Goal: Communication & Community: Answer question/provide support

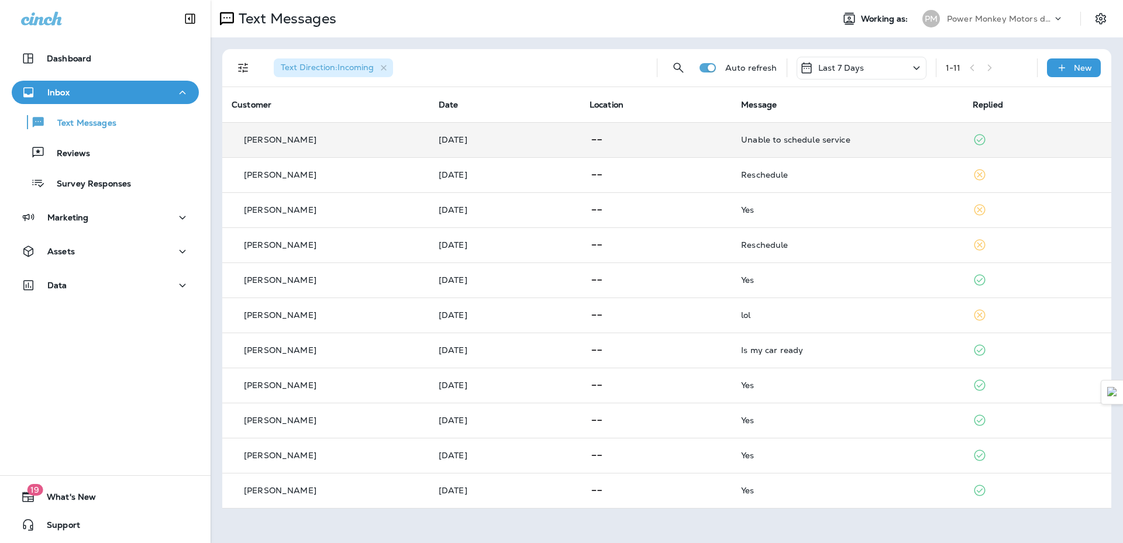
click at [907, 138] on div "Unable to schedule service" at bounding box center [847, 139] width 213 height 9
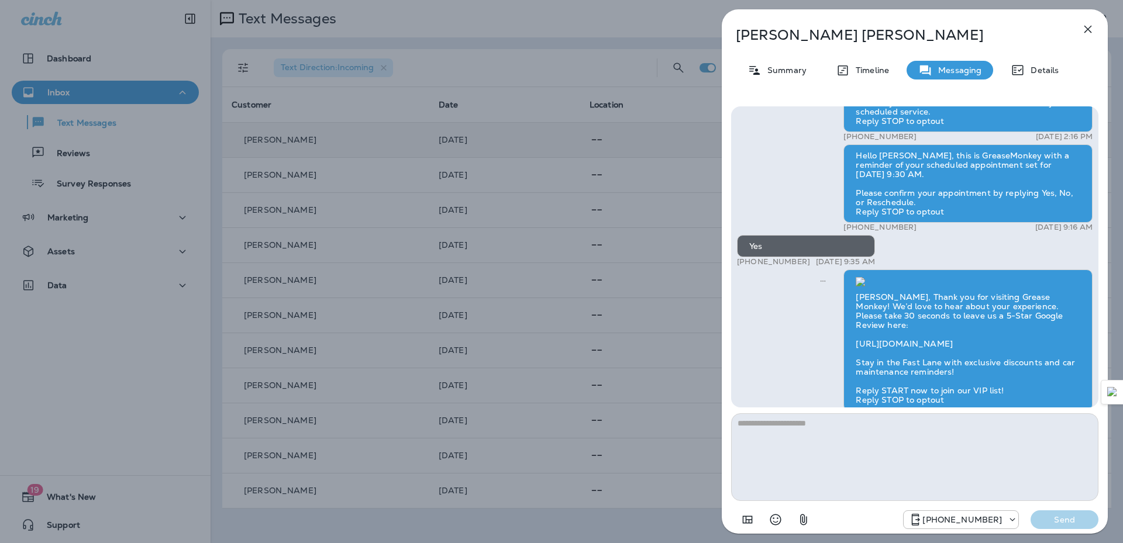
scroll to position [-117, 0]
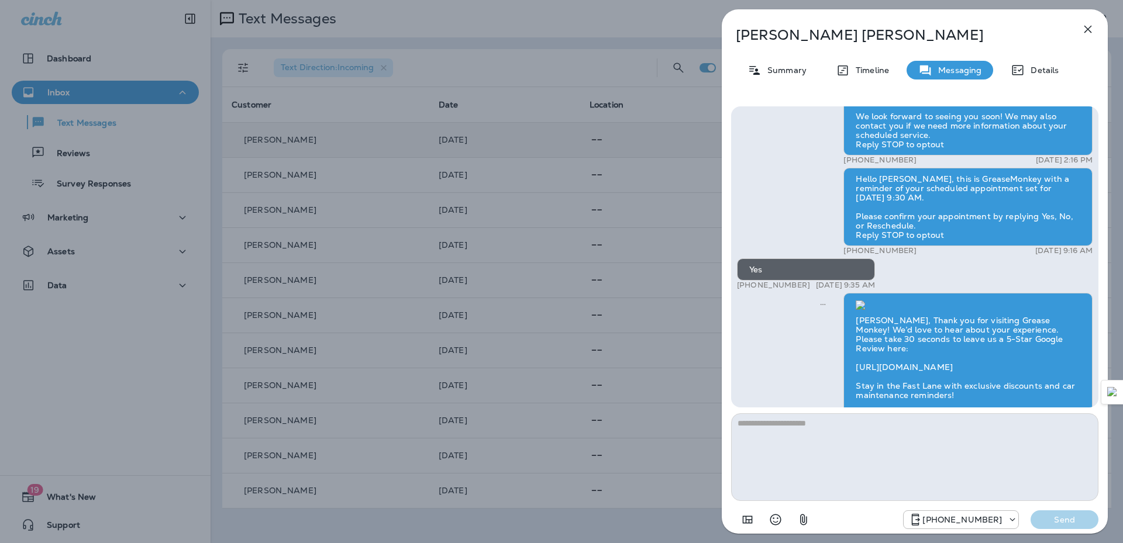
click at [1087, 29] on icon "button" at bounding box center [1088, 30] width 8 height 8
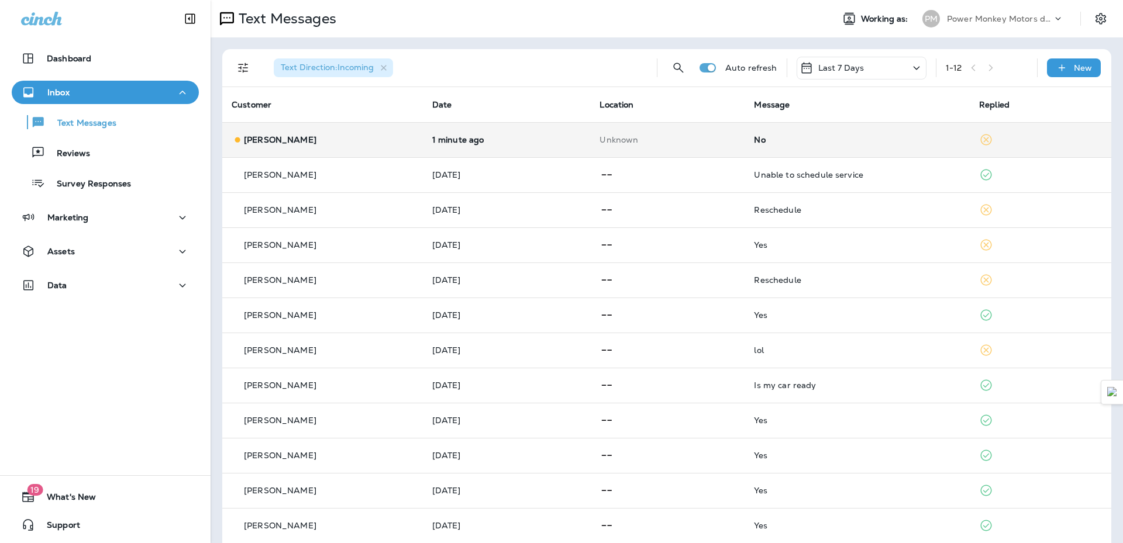
click at [791, 140] on div "No" at bounding box center [857, 139] width 206 height 9
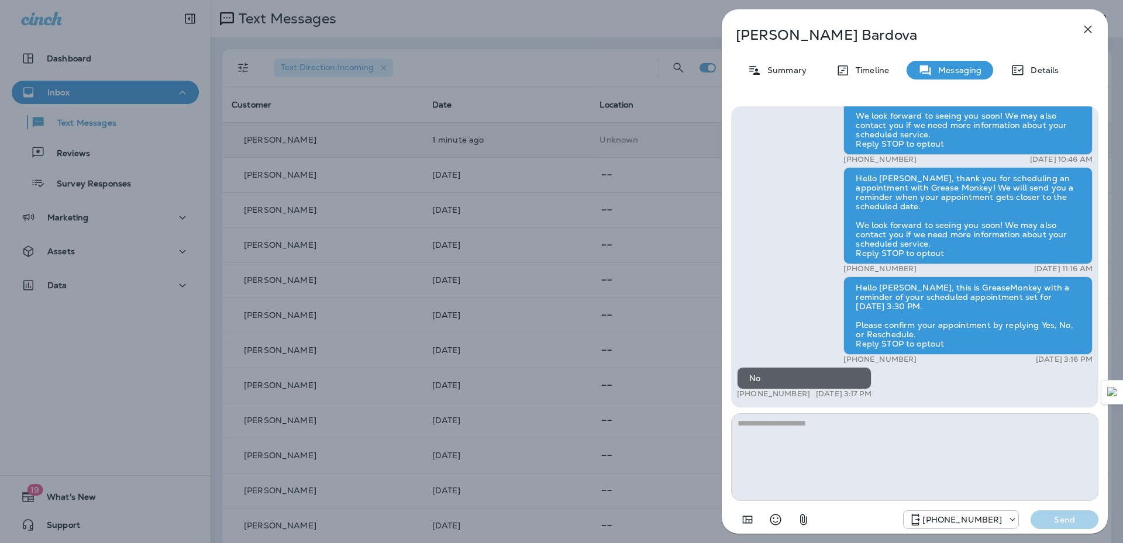
click at [869, 477] on textarea at bounding box center [914, 457] width 367 height 88
type textarea "**********"
click at [1075, 519] on p "Send" at bounding box center [1064, 520] width 49 height 11
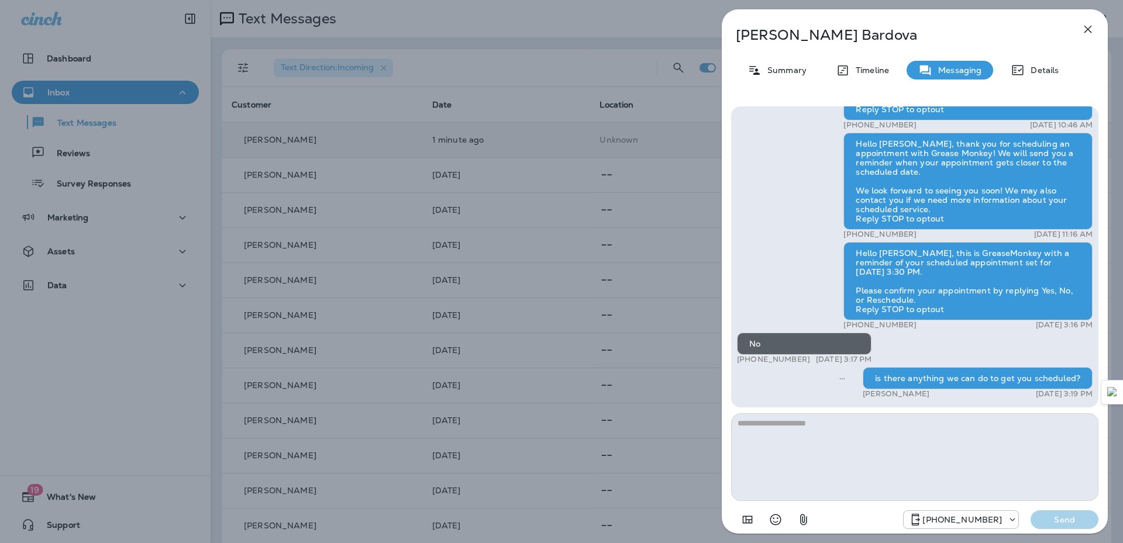
click at [1089, 26] on icon "button" at bounding box center [1088, 29] width 14 height 14
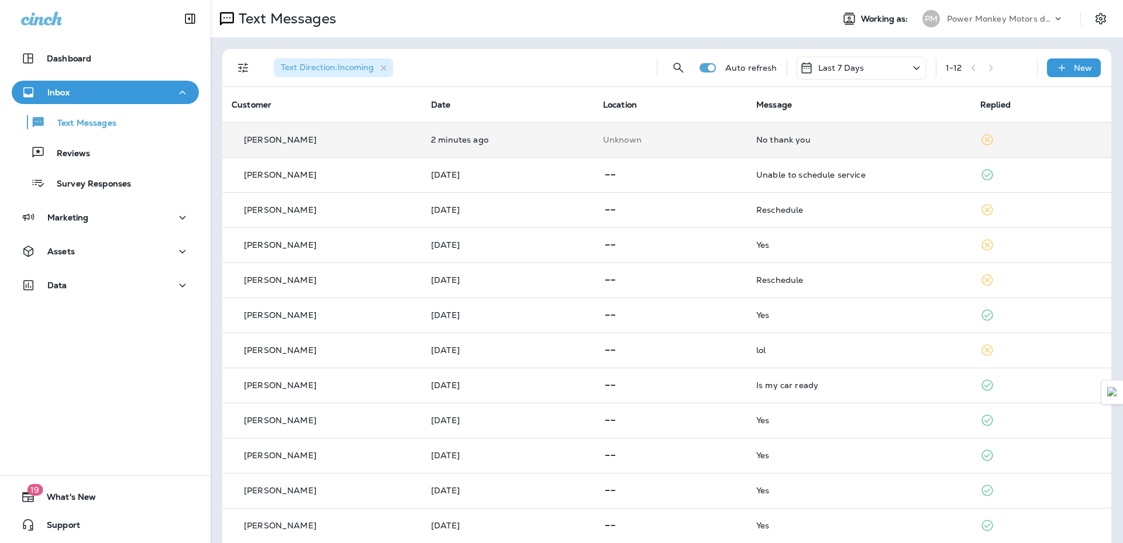
click at [846, 151] on td "No thank you" at bounding box center [859, 139] width 224 height 35
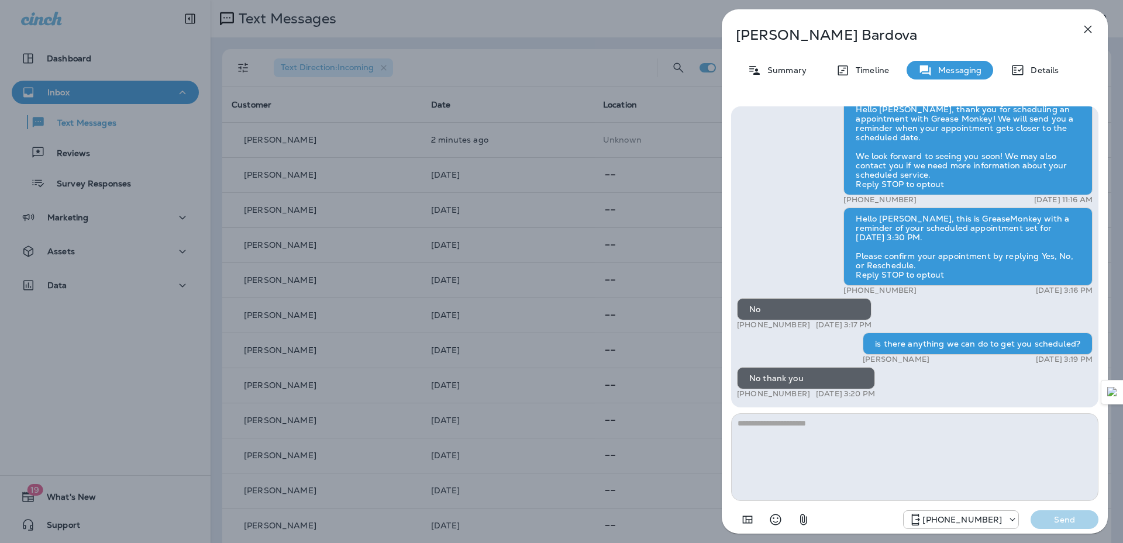
click at [858, 448] on textarea at bounding box center [914, 457] width 367 height 88
type textarea "**********"
click at [1054, 513] on button "Send" at bounding box center [1064, 519] width 68 height 19
